Goal: Book appointment/travel/reservation

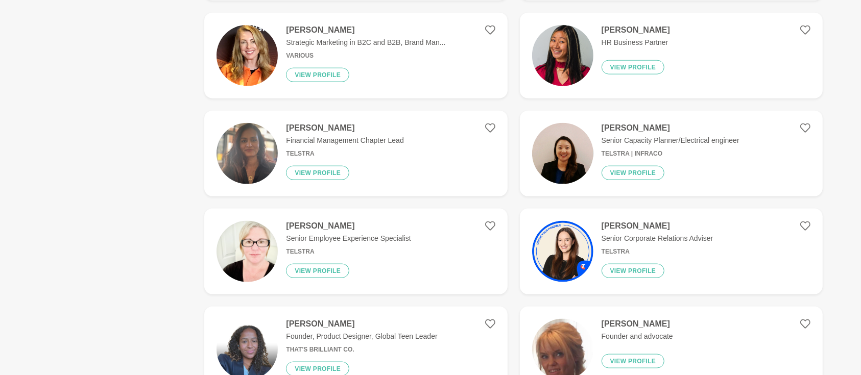
scroll to position [1316, 0]
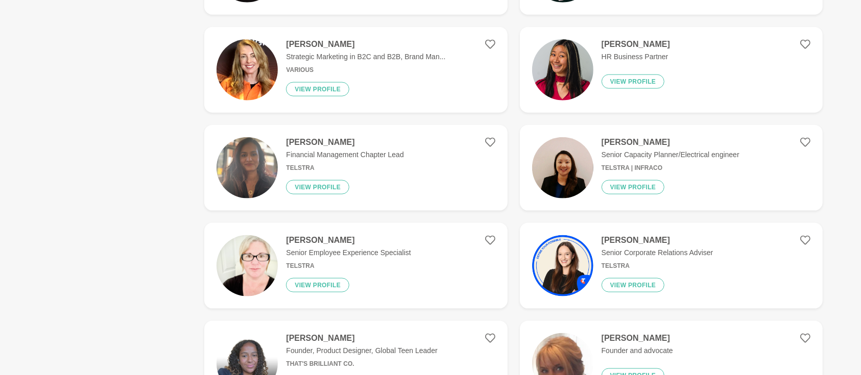
click at [313, 47] on h4 "Miranda Bozic" at bounding box center [365, 44] width 159 height 10
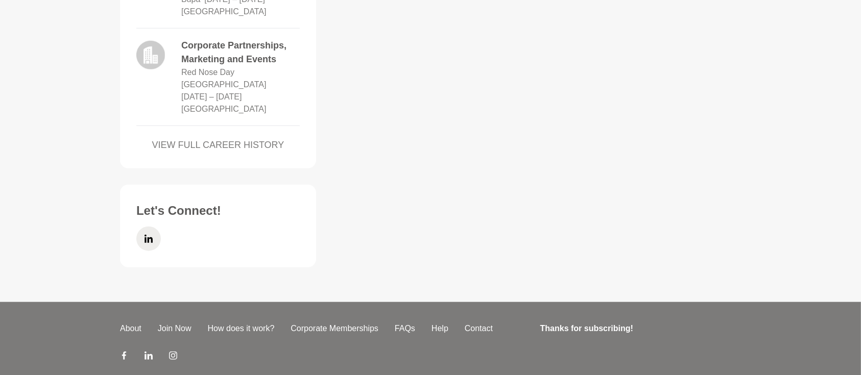
scroll to position [953, 0]
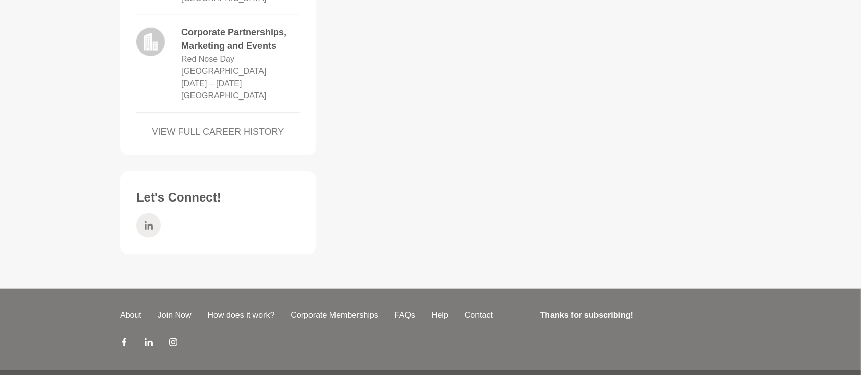
click at [147, 238] on icon at bounding box center [149, 226] width 8 height 25
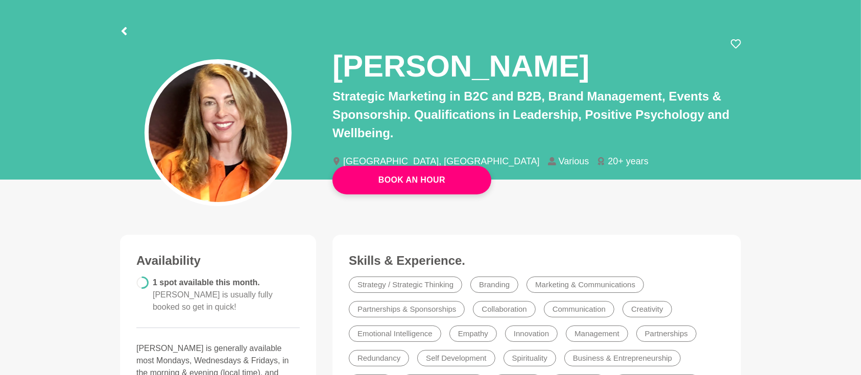
scroll to position [0, 0]
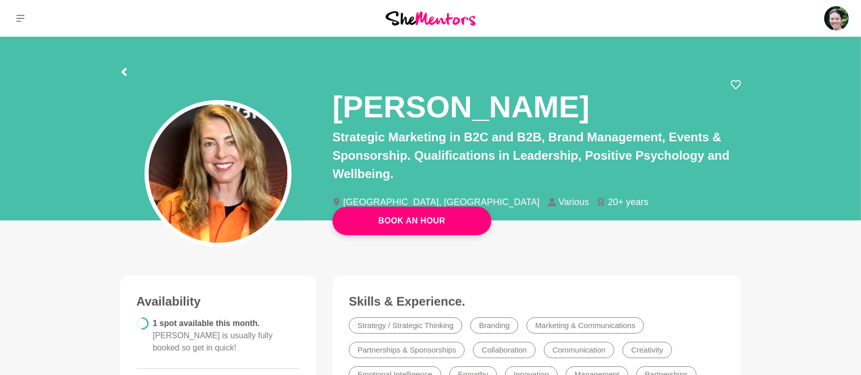
click at [130, 74] on div at bounding box center [430, 70] width 621 height 18
click at [125, 71] on icon at bounding box center [124, 72] width 5 height 8
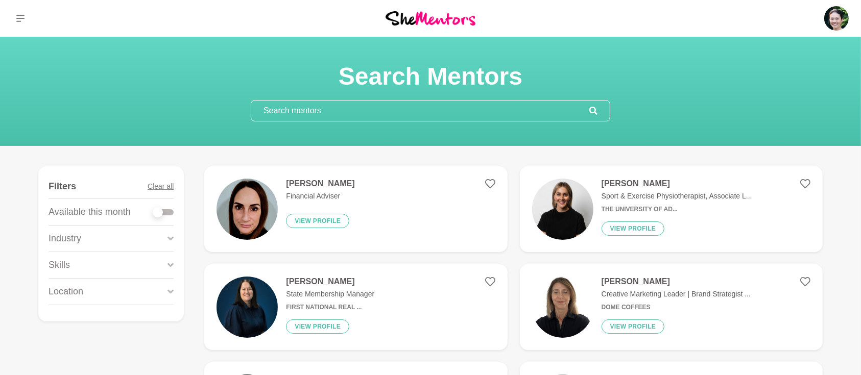
click at [460, 113] on input "text" at bounding box center [420, 111] width 338 height 20
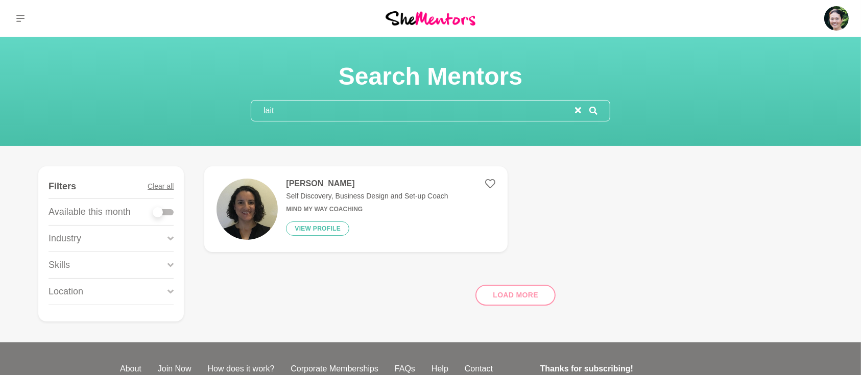
type input "lait"
drag, startPoint x: 461, startPoint y: 112, endPoint x: 231, endPoint y: 106, distance: 229.4
click at [233, 108] on div "Search Mentors lait" at bounding box center [430, 91] width 837 height 60
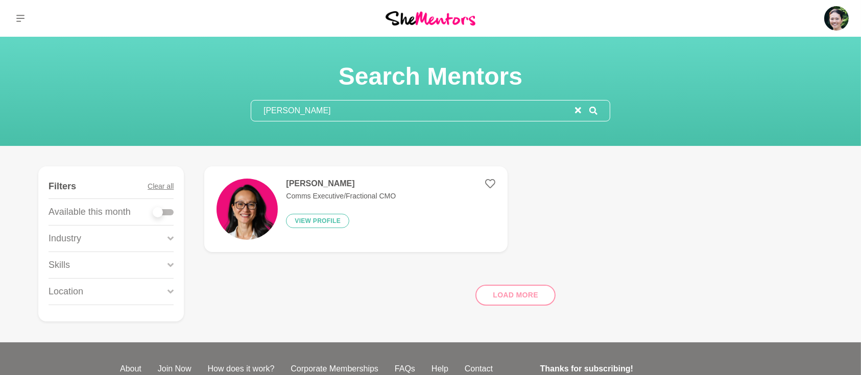
drag, startPoint x: 378, startPoint y: 104, endPoint x: 198, endPoint y: 95, distance: 180.5
click at [199, 95] on div "Search Mentors Jacquie" at bounding box center [430, 91] width 837 height 60
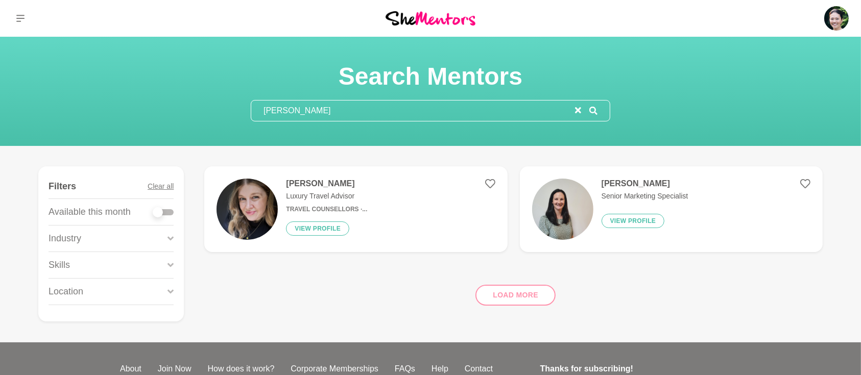
type input "Fiona"
click at [633, 184] on h4 "Fiona Spink" at bounding box center [645, 184] width 87 height 10
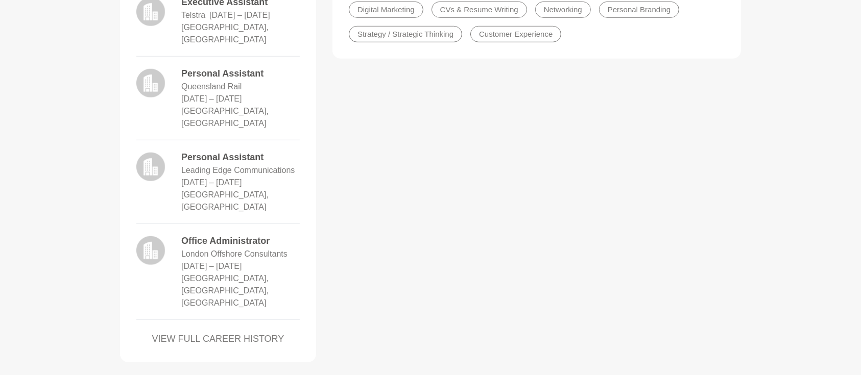
scroll to position [942, 0]
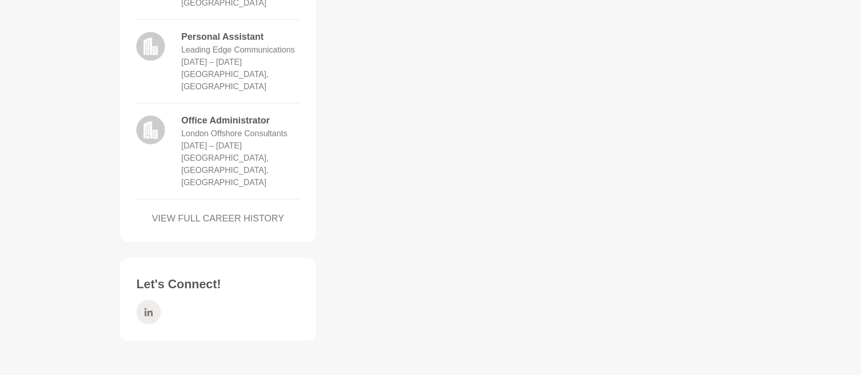
click at [150, 300] on icon at bounding box center [149, 312] width 8 height 25
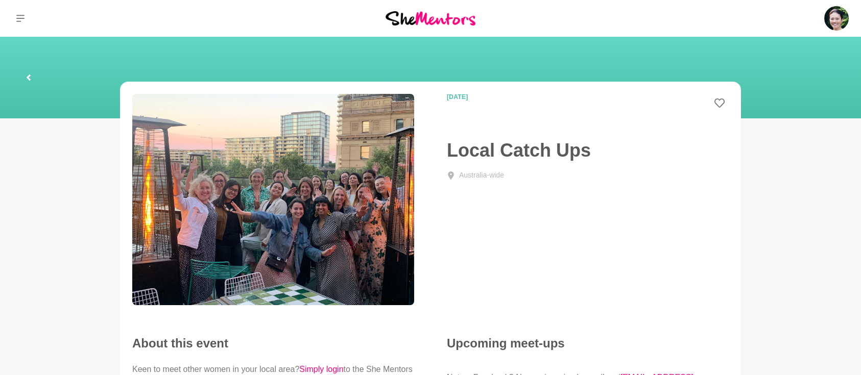
scroll to position [272, 0]
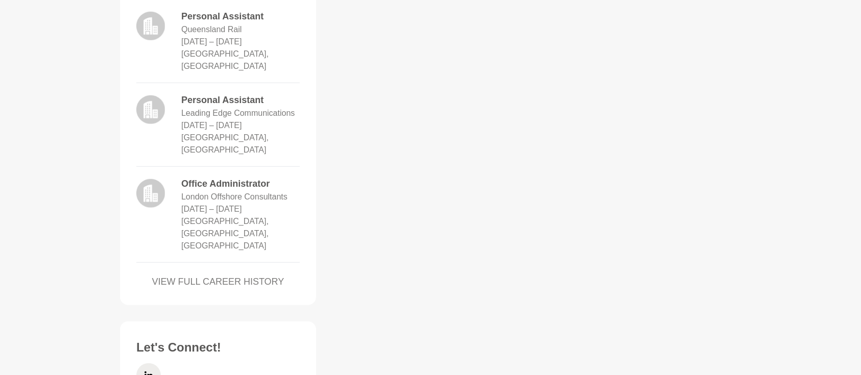
scroll to position [942, 0]
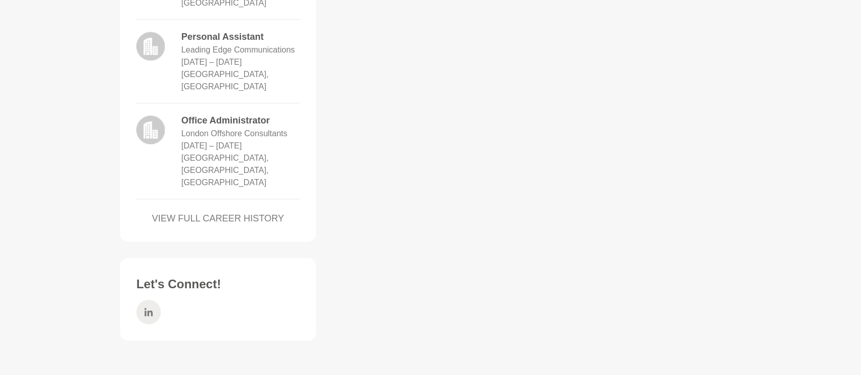
click at [147, 300] on icon at bounding box center [149, 312] width 8 height 25
